Goal: Task Accomplishment & Management: Use online tool/utility

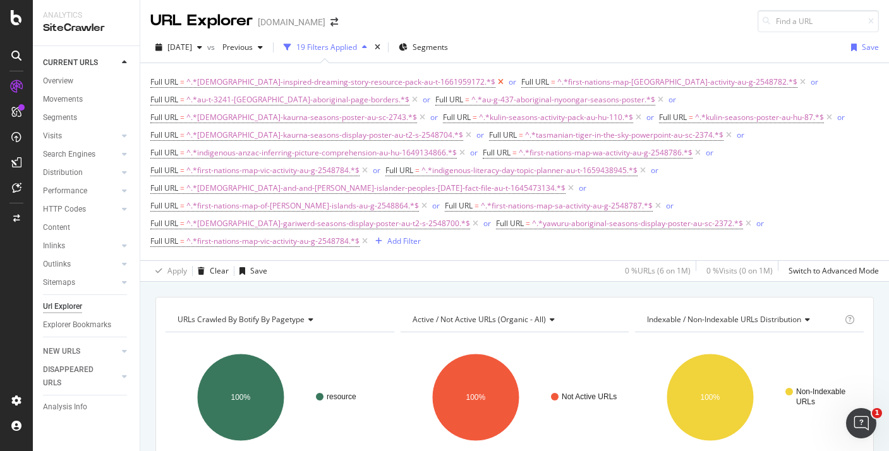
click at [495, 82] on icon at bounding box center [500, 82] width 11 height 13
click at [557, 82] on span "^.*first-nations-map-australia-activity-au-g-2548782.*$" at bounding box center [677, 82] width 240 height 18
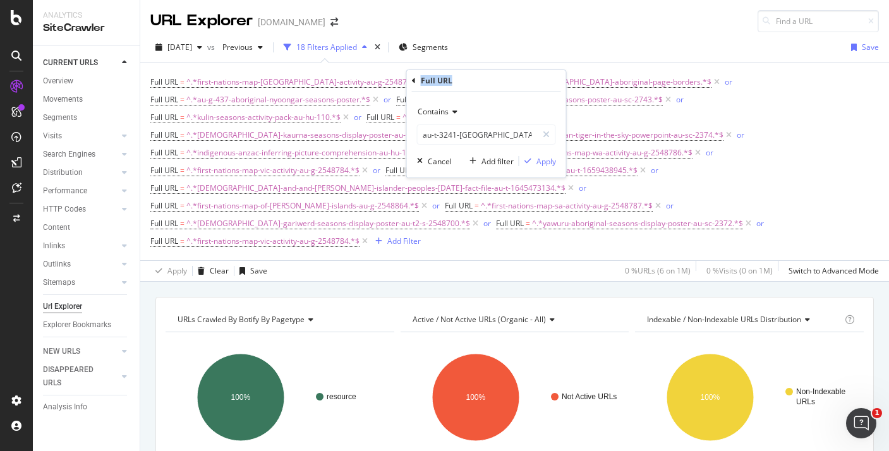
click at [488, 82] on div "Full URL" at bounding box center [486, 80] width 149 height 21
click at [192, 49] on span "[DATE]" at bounding box center [179, 47] width 25 height 11
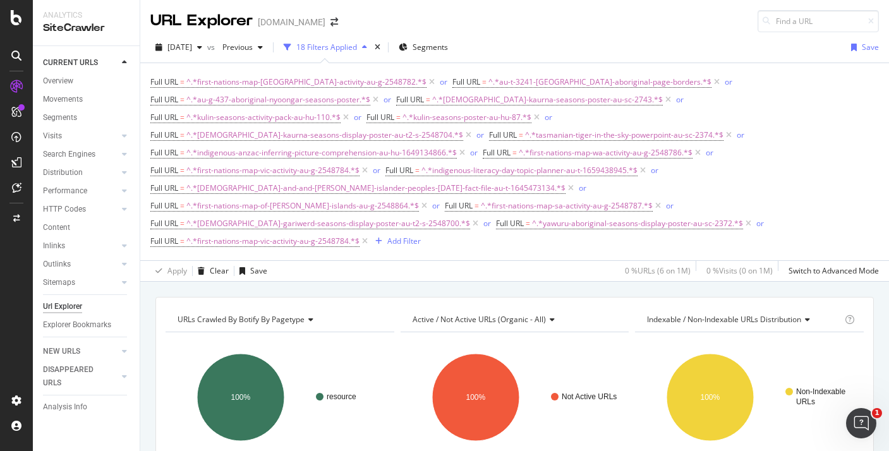
click at [373, 69] on div "Full URL = ^.*first-nations-map-australia-activity-au-g-2548782.*$ or Full URL …" at bounding box center [514, 161] width 728 height 197
click at [426, 85] on icon at bounding box center [431, 82] width 11 height 13
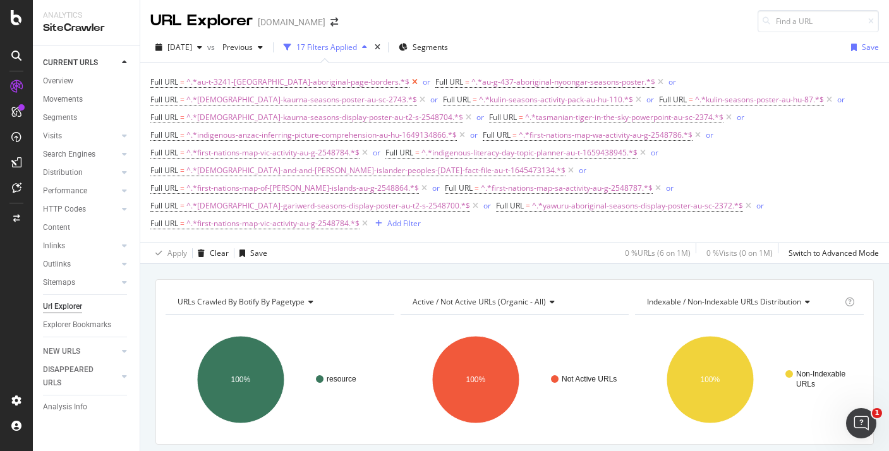
click at [409, 80] on icon at bounding box center [414, 82] width 11 height 13
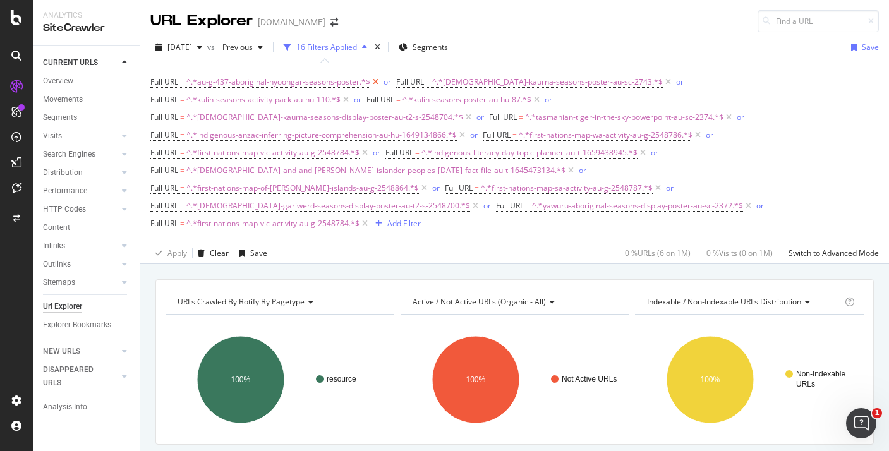
click at [373, 81] on icon at bounding box center [375, 82] width 11 height 13
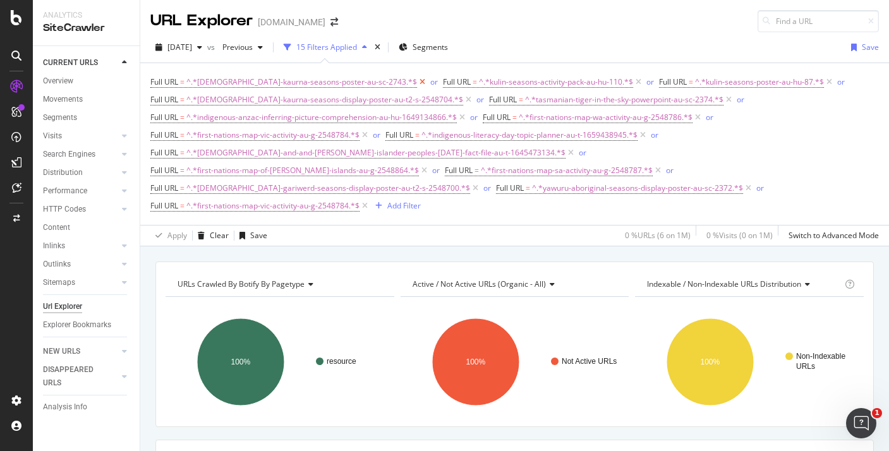
click at [417, 81] on icon at bounding box center [422, 82] width 11 height 13
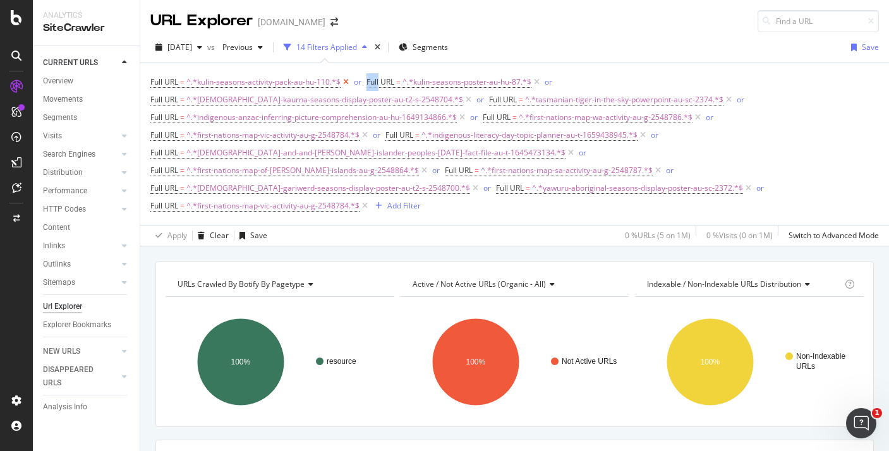
click at [373, 81] on span "Full URL" at bounding box center [380, 81] width 28 height 11
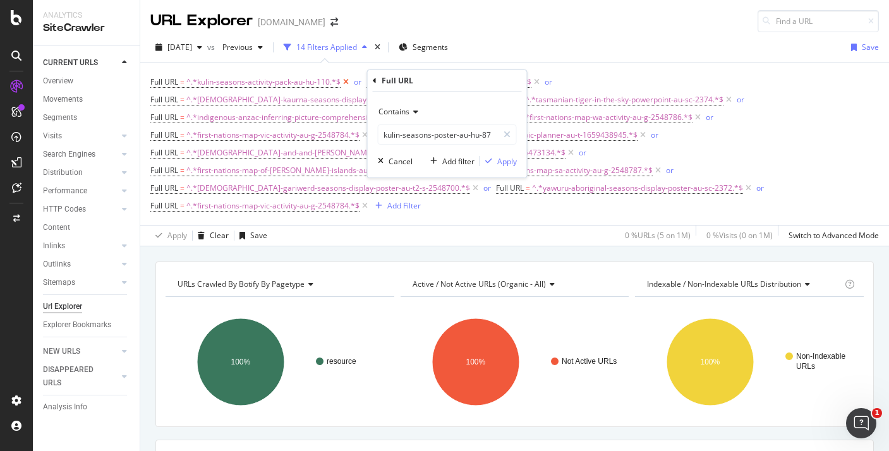
click at [348, 83] on icon at bounding box center [346, 82] width 11 height 13
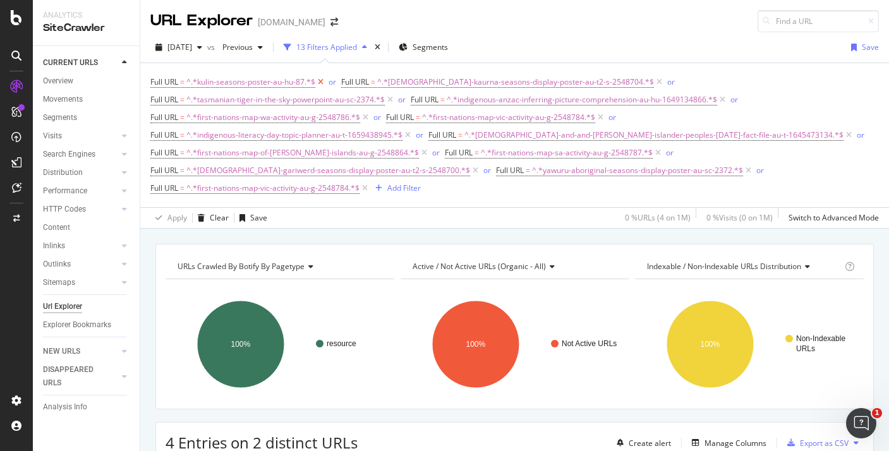
click at [320, 83] on icon at bounding box center [320, 82] width 11 height 13
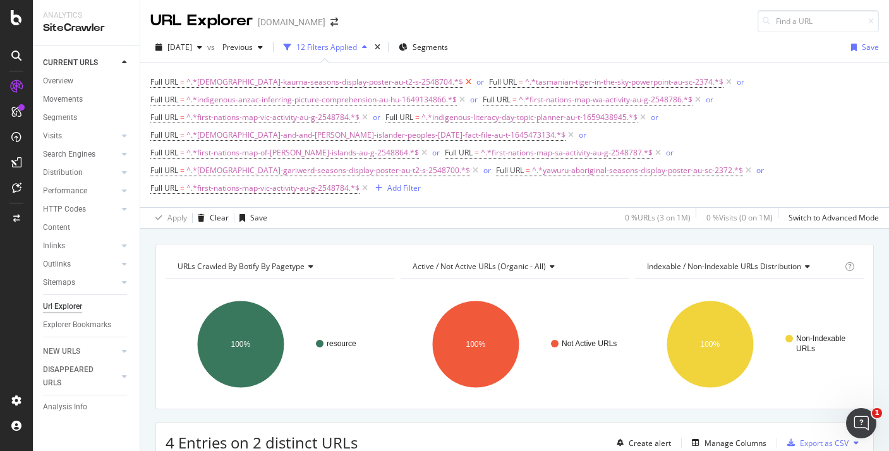
click at [463, 81] on icon at bounding box center [468, 82] width 11 height 13
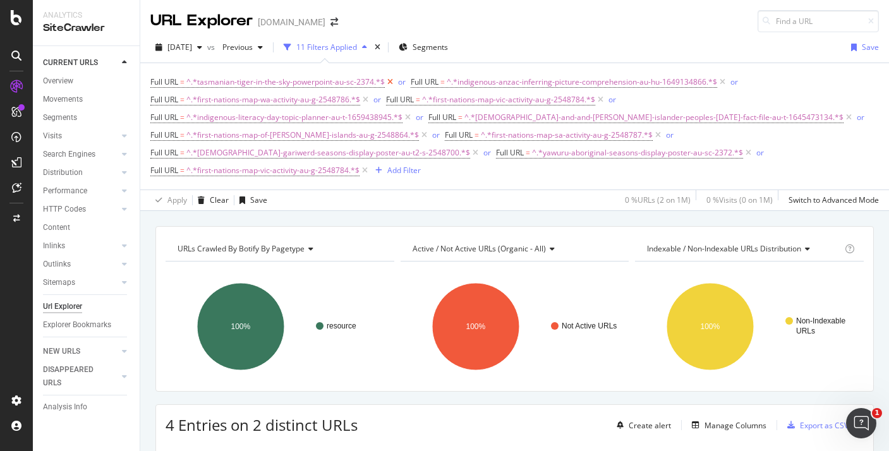
click at [392, 83] on icon at bounding box center [390, 82] width 11 height 13
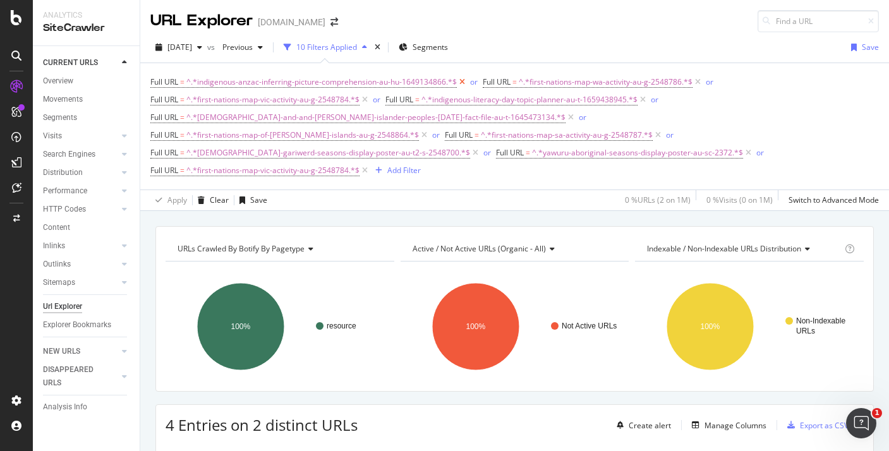
click at [459, 81] on icon at bounding box center [462, 82] width 11 height 13
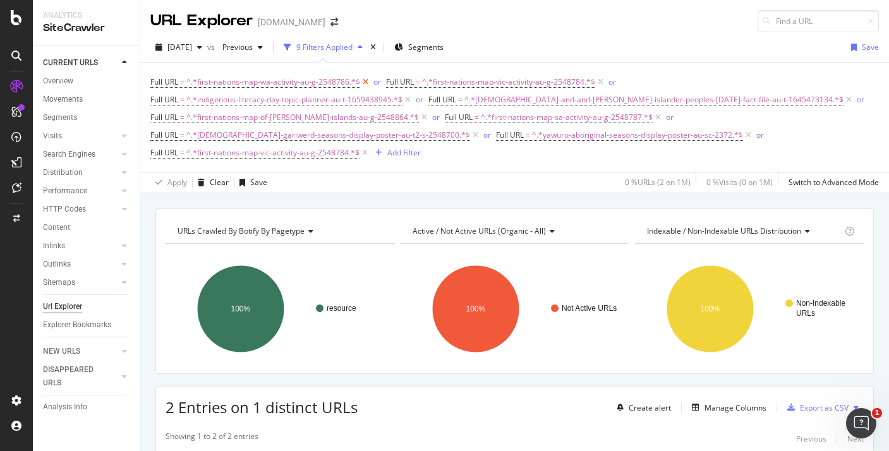
click at [366, 82] on icon at bounding box center [365, 82] width 11 height 13
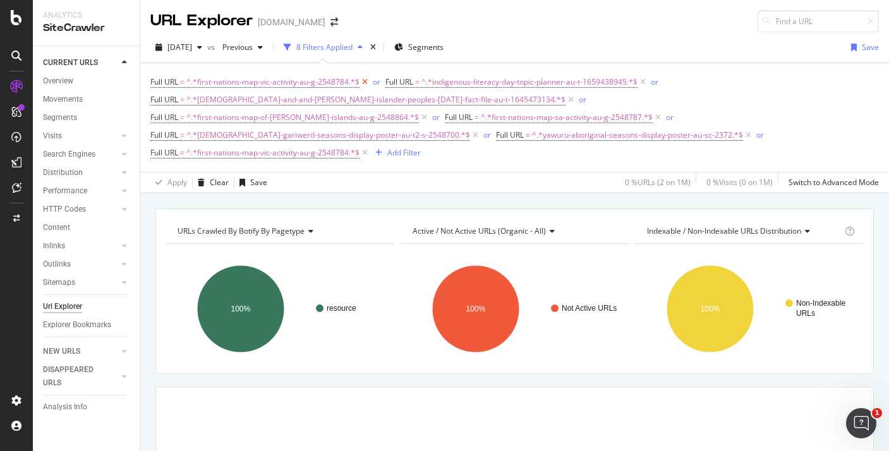
click at [363, 83] on icon at bounding box center [364, 82] width 11 height 13
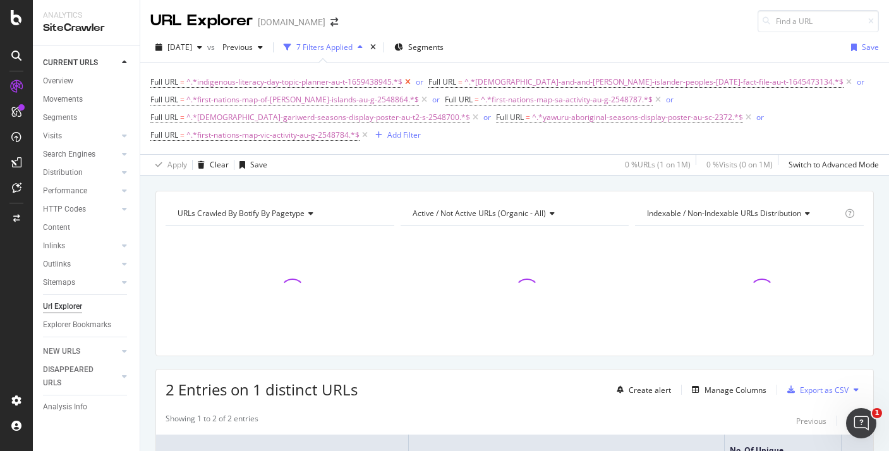
click at [407, 82] on icon at bounding box center [407, 82] width 11 height 13
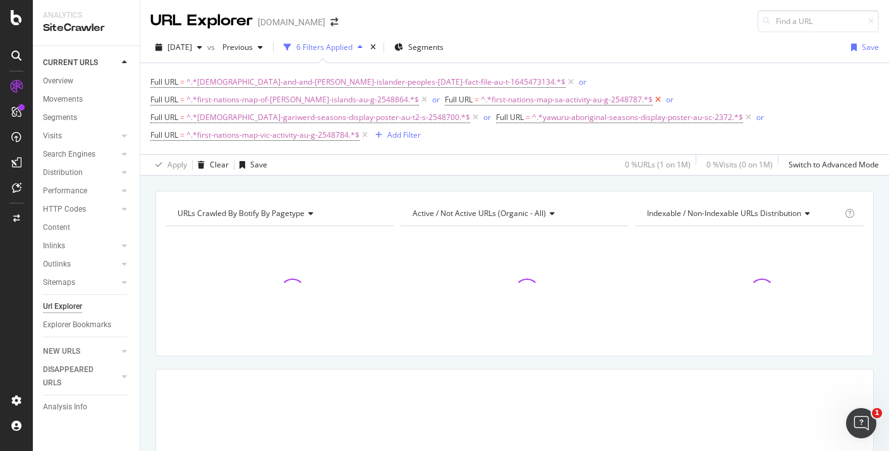
click at [653, 97] on icon at bounding box center [658, 100] width 11 height 13
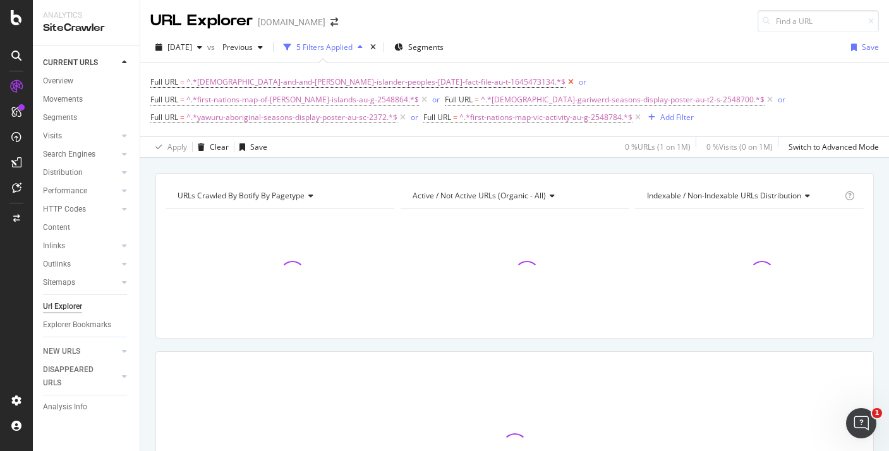
click at [565, 81] on icon at bounding box center [570, 82] width 11 height 13
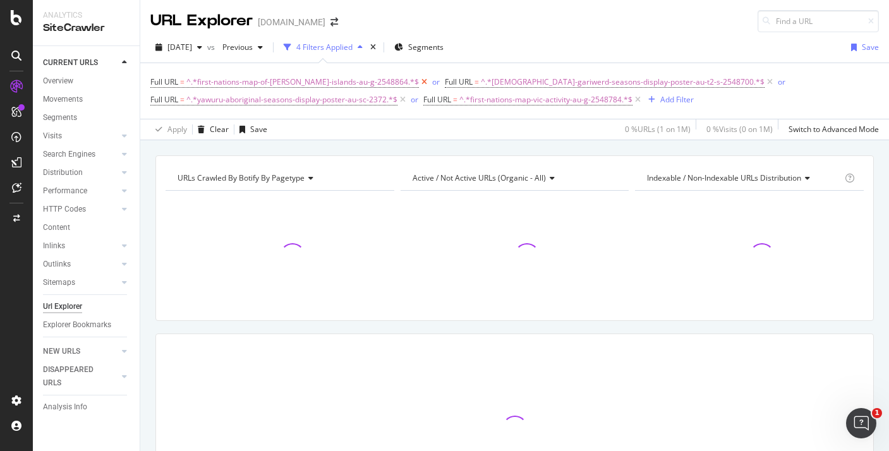
click at [419, 83] on icon at bounding box center [424, 82] width 11 height 13
click at [470, 81] on icon at bounding box center [475, 82] width 11 height 13
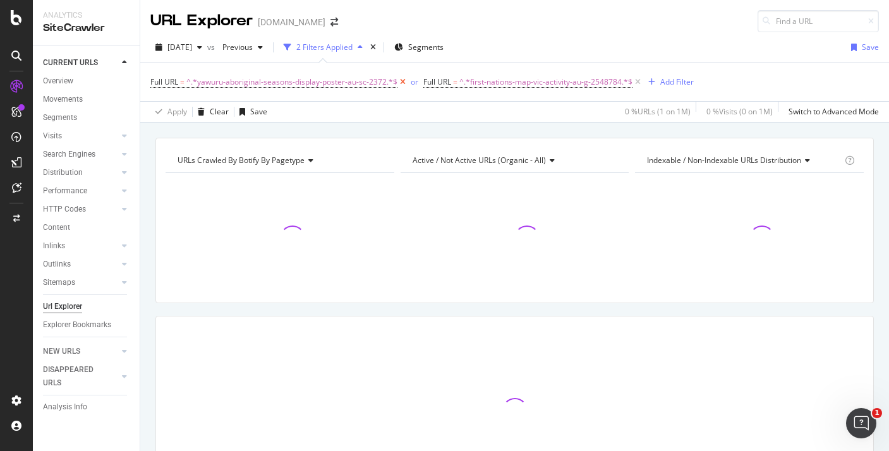
click at [402, 80] on icon at bounding box center [402, 82] width 11 height 13
click at [318, 87] on span "^.*first-nations-map-vic-activity-au-g-2548784.*$" at bounding box center [272, 82] width 173 height 18
click at [318, 85] on span "^.*first-nations-map-vic-activity-au-g-2548784.*$" at bounding box center [272, 82] width 173 height 18
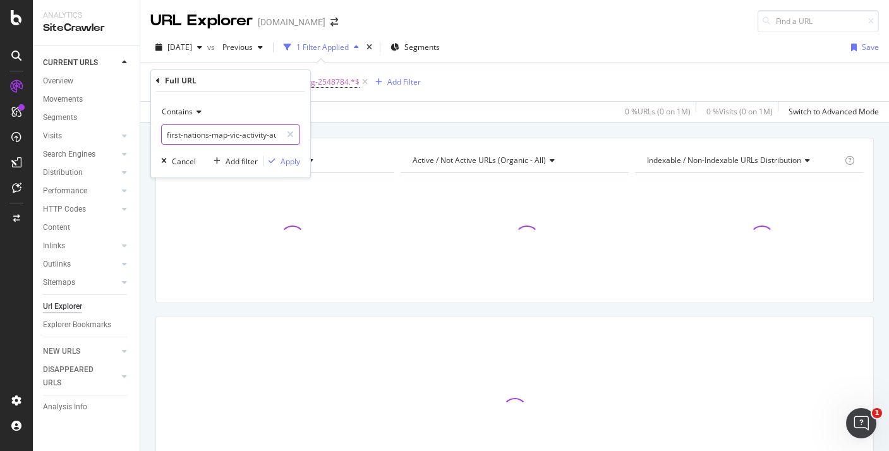
click at [239, 137] on input "first-nations-map-vic-activity-au-g-2548784" at bounding box center [221, 134] width 119 height 20
paste input "/au-g-437-aboriginal-nyoongar-seasons-poster"
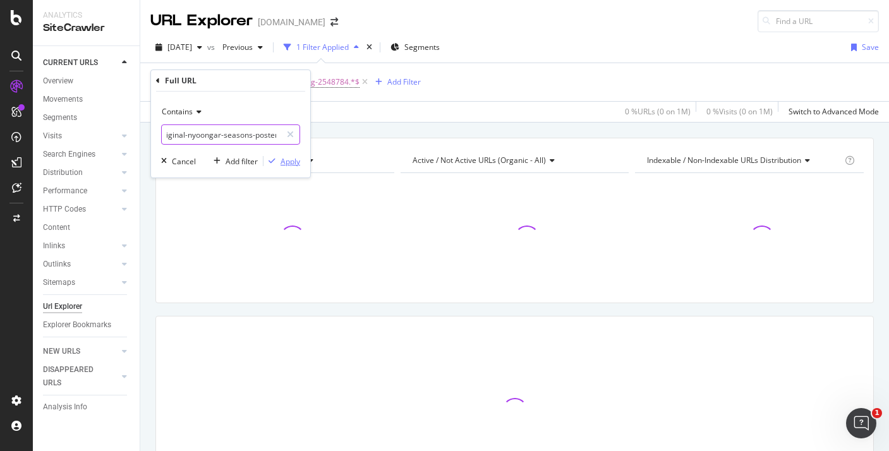
type input "/au-g-437-aboriginal-nyoongar-seasons-poster"
click at [290, 164] on div "Apply" at bounding box center [291, 161] width 20 height 11
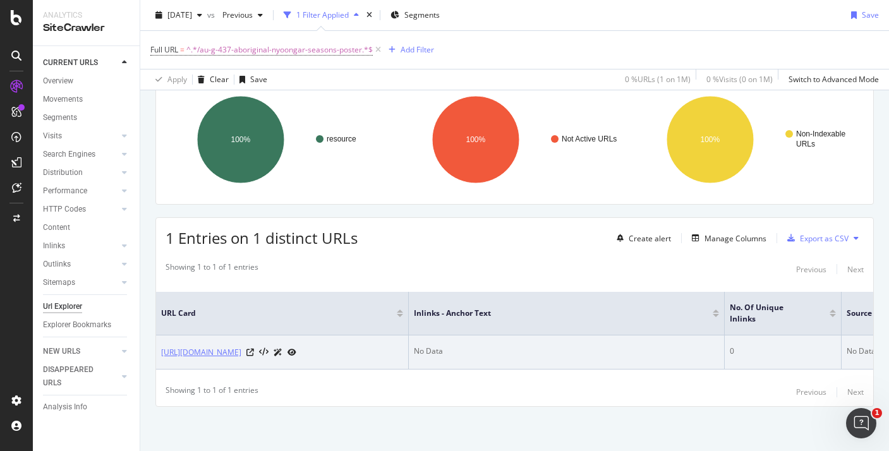
click at [241, 346] on link "[URL][DOMAIN_NAME]" at bounding box center [201, 352] width 80 height 13
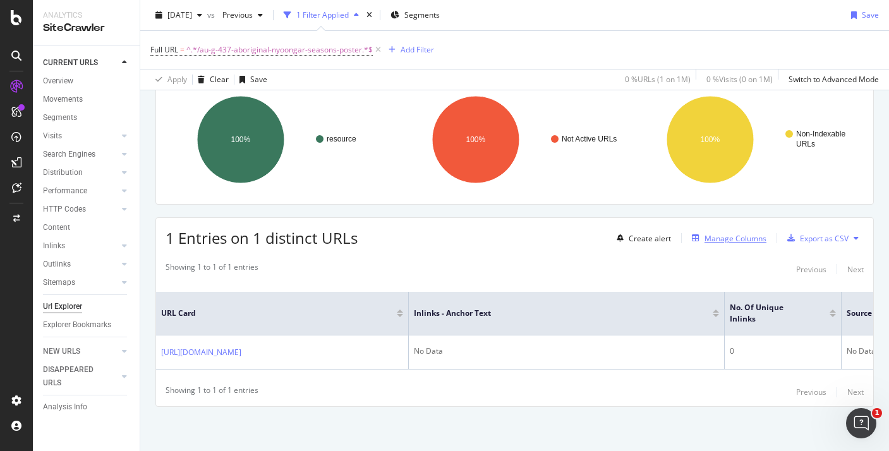
click at [720, 239] on div "Manage Columns" at bounding box center [735, 238] width 62 height 11
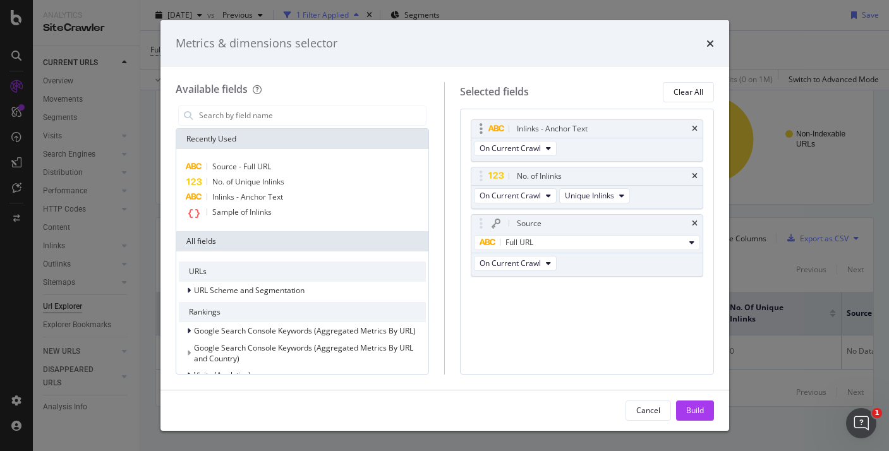
click at [696, 123] on div "Inlinks - Anchor Text" at bounding box center [586, 129] width 231 height 18
click at [696, 130] on icon "times" at bounding box center [695, 129] width 6 height 8
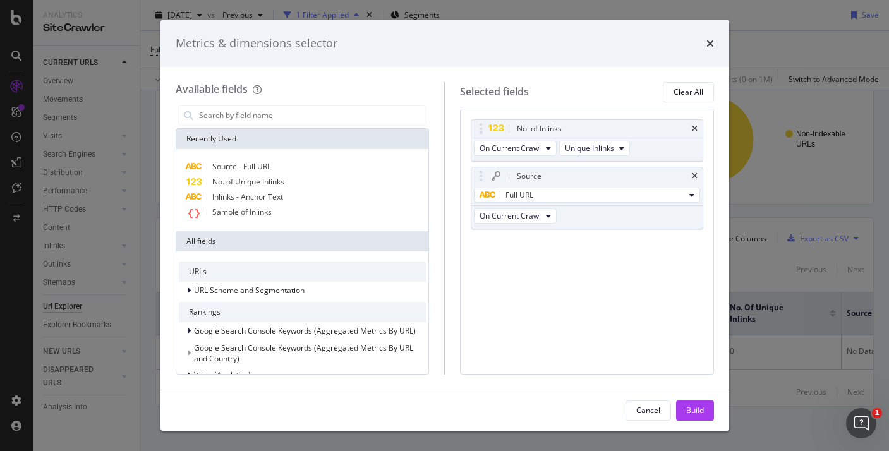
click at [696, 130] on icon "times" at bounding box center [695, 129] width 6 height 8
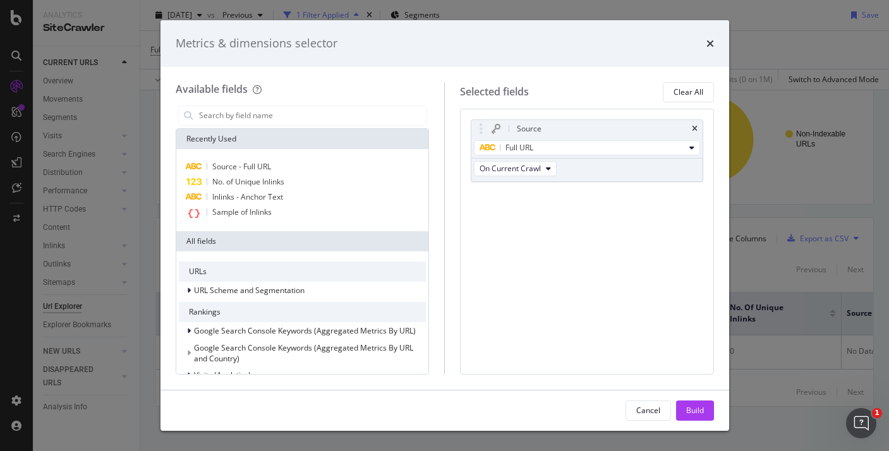
click at [696, 130] on icon "times" at bounding box center [695, 129] width 6 height 8
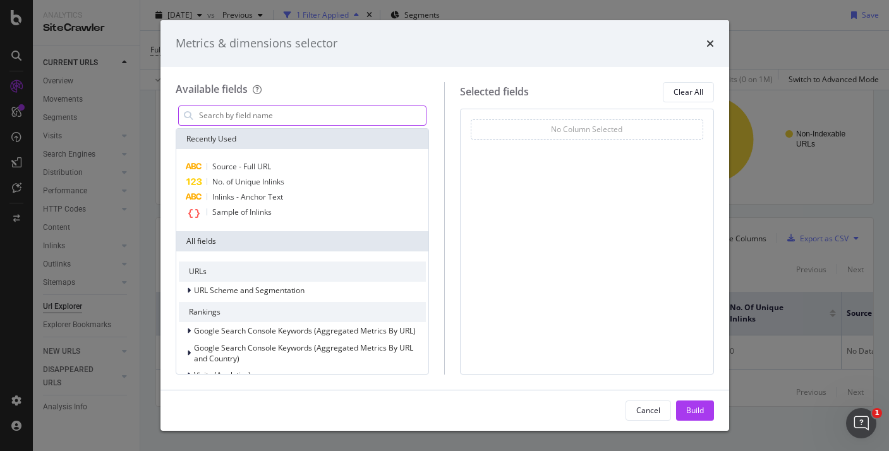
click at [313, 118] on input "modal" at bounding box center [312, 115] width 229 height 19
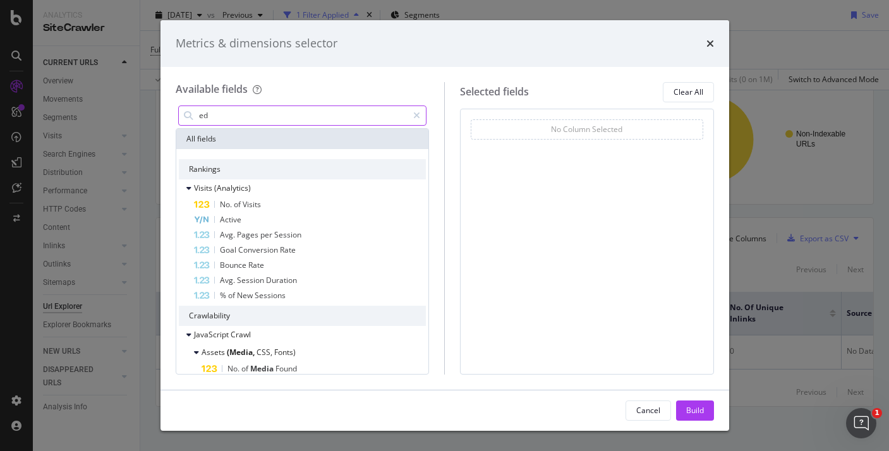
type input "e"
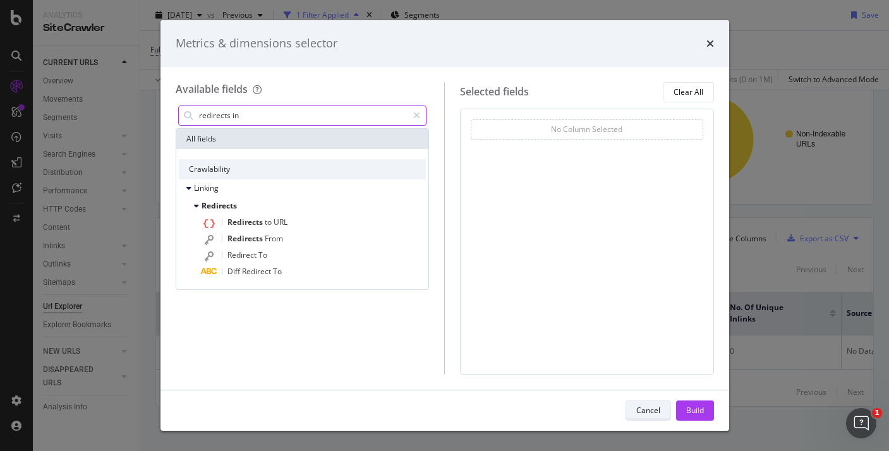
type input "redirects in"
click at [657, 409] on div "Cancel" at bounding box center [648, 410] width 24 height 11
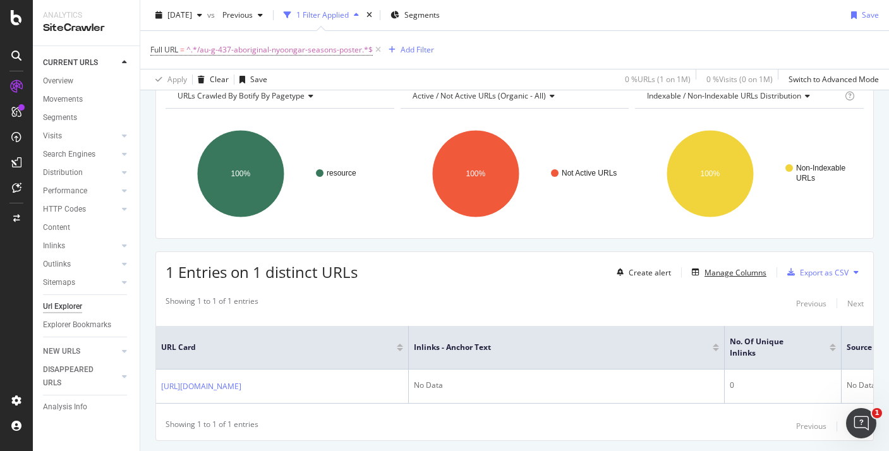
scroll to position [18, 0]
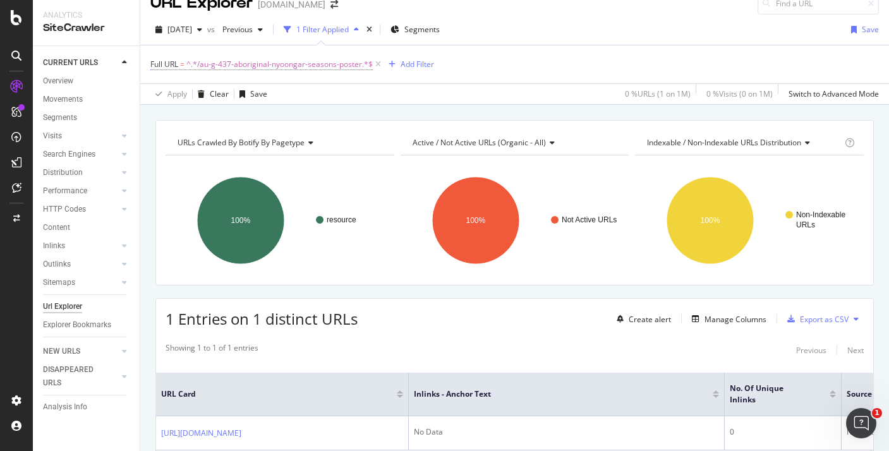
click at [351, 66] on span "^.*/au-g-437-aboriginal-nyoongar-seasons-poster.*$" at bounding box center [279, 65] width 186 height 18
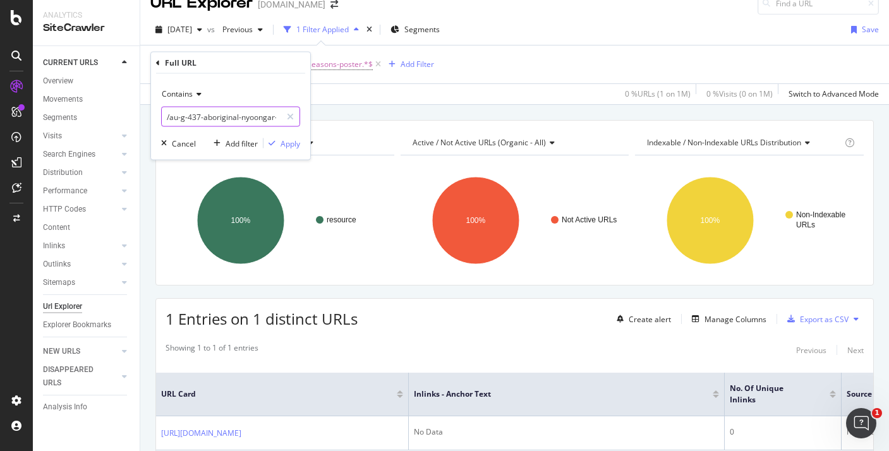
click at [237, 114] on input "/au-g-437-aboriginal-nyoongar-seasons-poster" at bounding box center [221, 117] width 119 height 20
paste input "au-t2-a-1-australian-aboriginal-dot-painting-artwork"
type input "au-t2-a-1-australian-aboriginal-dot-painting-artwork"
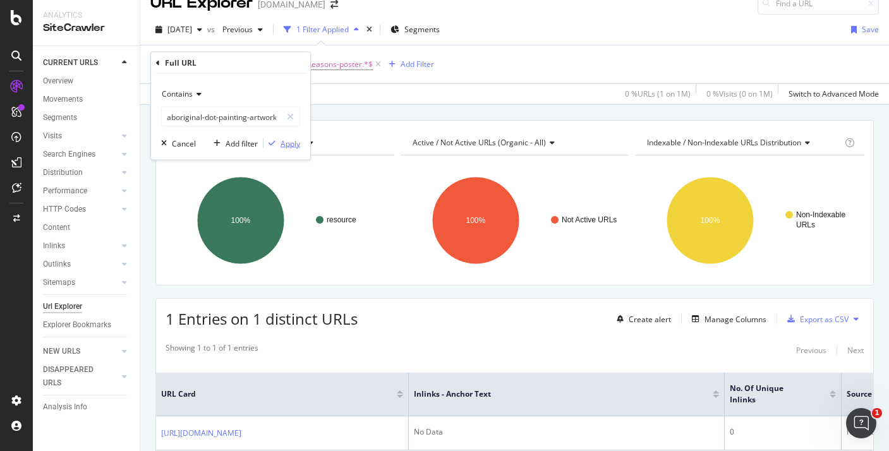
click at [275, 142] on div "button" at bounding box center [271, 144] width 17 height 8
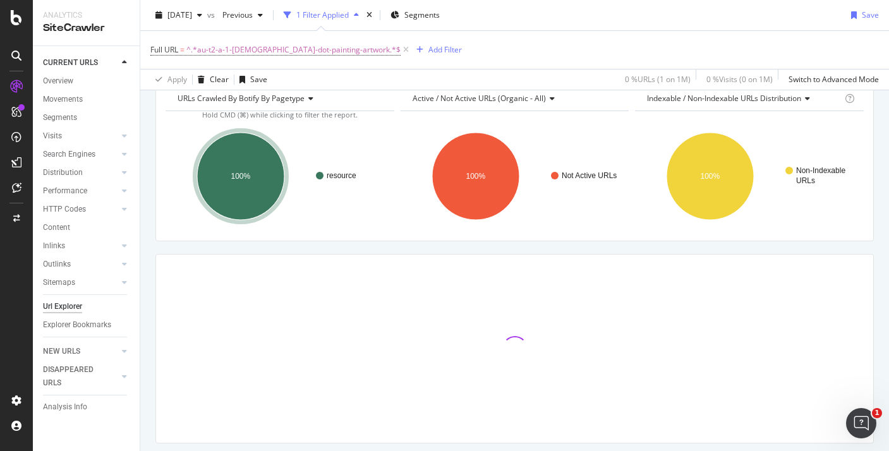
scroll to position [67, 0]
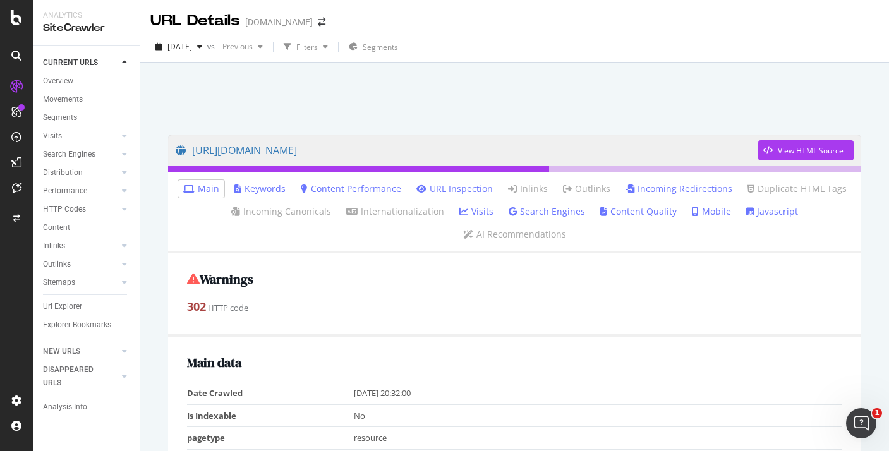
click at [646, 186] on link "Incoming Redirections" at bounding box center [678, 189] width 107 height 13
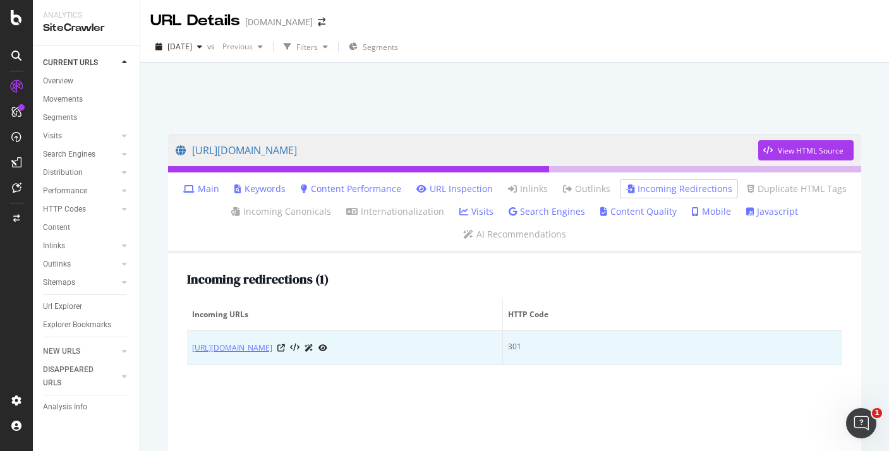
click at [272, 342] on link "[URL][DOMAIN_NAME]" at bounding box center [232, 348] width 80 height 13
click at [327, 341] on div at bounding box center [302, 347] width 50 height 13
click at [285, 344] on icon at bounding box center [281, 348] width 8 height 8
copy link "[URL][DOMAIN_NAME]"
